Goal: Task Accomplishment & Management: Manage account settings

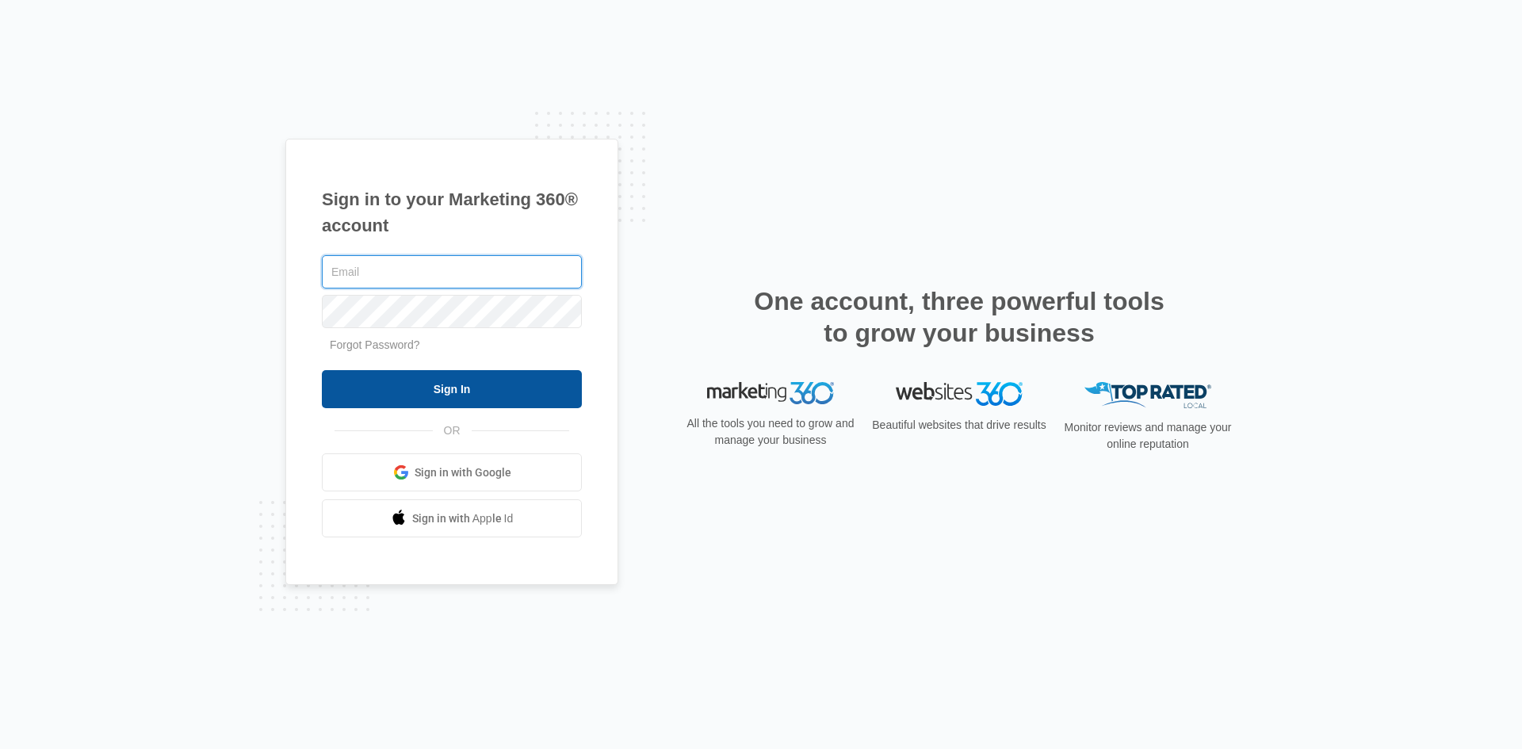
type input "[EMAIL_ADDRESS][DOMAIN_NAME]"
click at [440, 404] on input "Sign In" at bounding box center [452, 389] width 260 height 38
